Goal: Find specific page/section

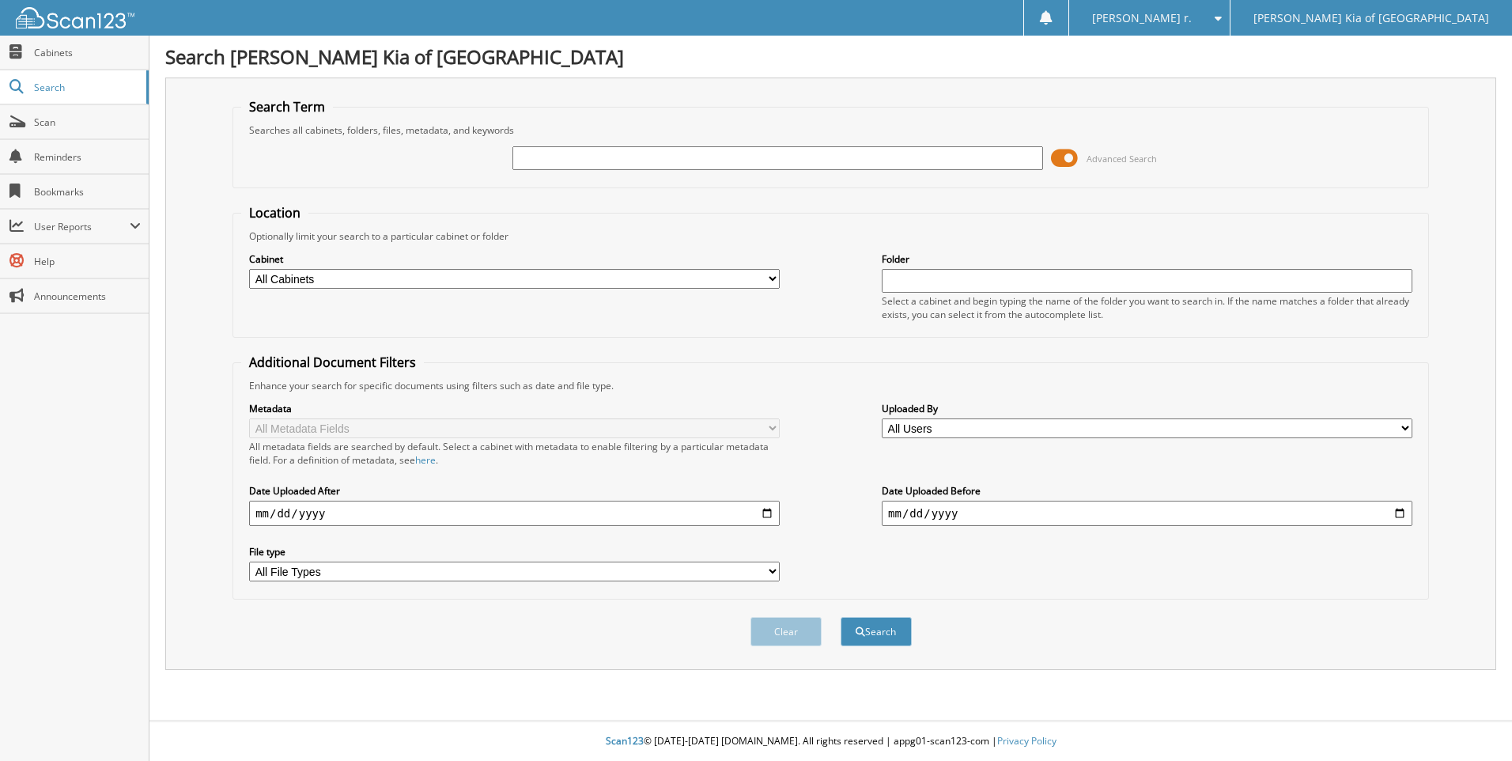
click at [672, 155] on input "text" at bounding box center [777, 158] width 531 height 24
type input "30528"
click at [841, 617] on button "Search" at bounding box center [876, 631] width 71 height 29
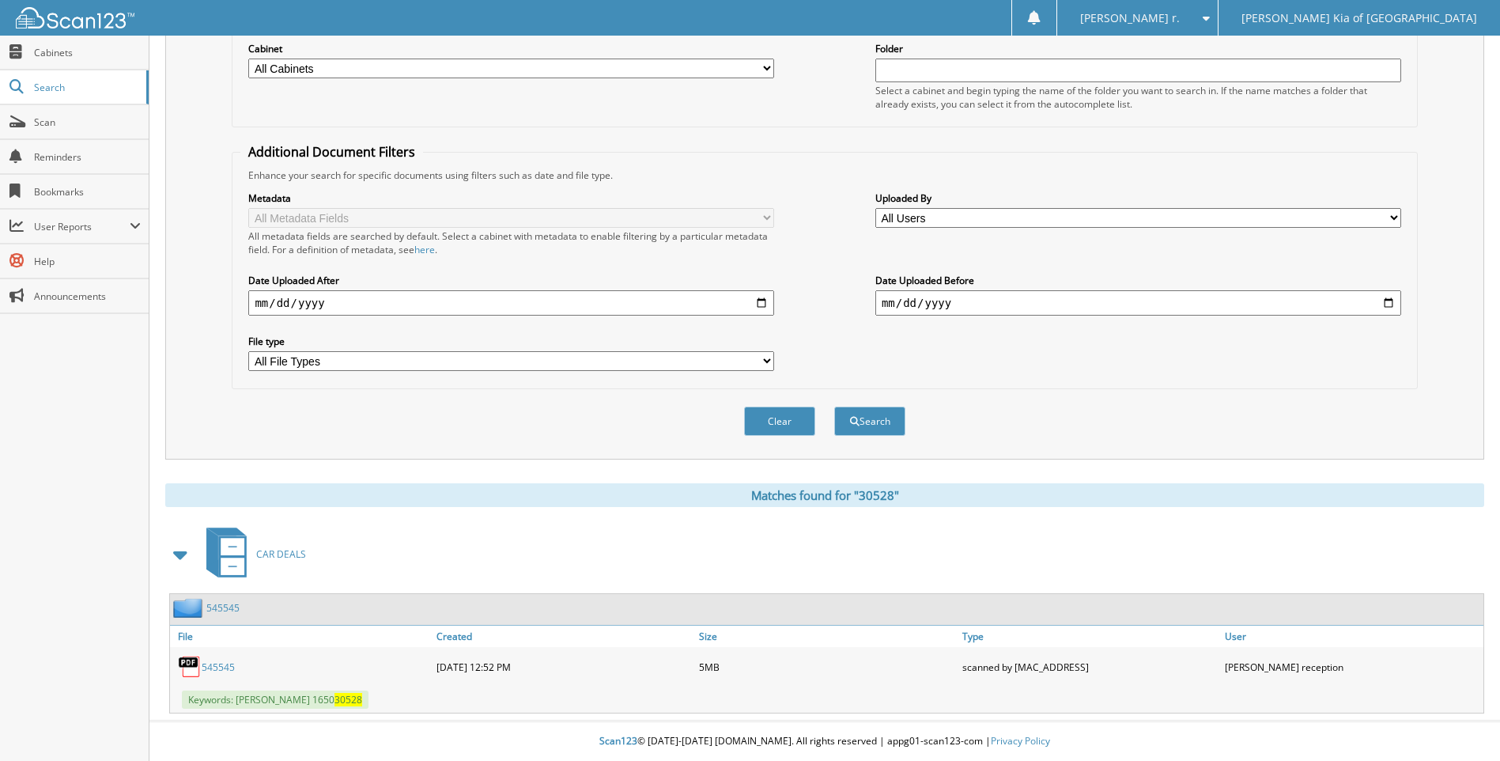
click at [217, 666] on link "545545" at bounding box center [218, 666] width 33 height 13
